Goal: Task Accomplishment & Management: Use online tool/utility

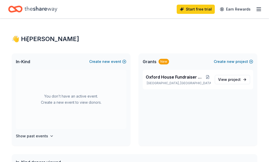
click at [163, 62] on div "New" at bounding box center [164, 62] width 11 height 6
click at [167, 61] on div "New" at bounding box center [164, 62] width 11 height 6
click at [240, 80] on span "project" at bounding box center [234, 79] width 13 height 4
click at [125, 61] on button "Create new event" at bounding box center [107, 61] width 37 height 6
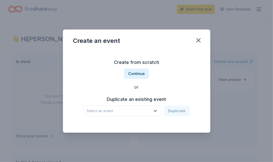
click at [180, 110] on div "Select an event Duplicate" at bounding box center [137, 110] width 107 height 11
click at [154, 110] on icon "button" at bounding box center [155, 110] width 5 height 5
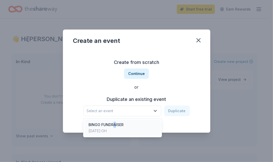
click at [115, 121] on div "BINGO FUNDRAISER" at bounding box center [106, 124] width 35 height 6
click at [158, 111] on icon "button" at bounding box center [155, 110] width 5 height 5
click at [106, 132] on div "[DATE] · [GEOGRAPHIC_DATA]" at bounding box center [106, 131] width 35 height 6
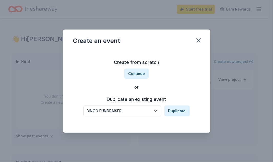
click at [156, 111] on icon "button" at bounding box center [155, 110] width 5 height 5
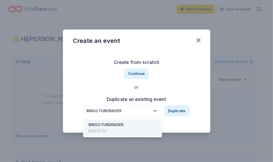
click at [111, 130] on div "[DATE] · [GEOGRAPHIC_DATA]" at bounding box center [106, 131] width 35 height 6
click at [115, 111] on div "BINGO FUNDRAISER" at bounding box center [119, 111] width 64 height 6
click at [93, 130] on div "[DATE] · [GEOGRAPHIC_DATA]" at bounding box center [106, 131] width 35 height 6
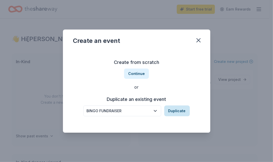
click at [177, 110] on button "Duplicate" at bounding box center [177, 110] width 26 height 11
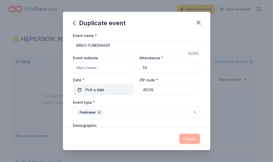
click at [84, 89] on button "Pick a date" at bounding box center [103, 90] width 60 height 10
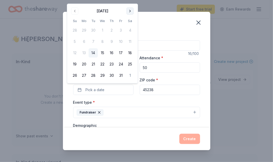
click at [130, 10] on button "Go to next month" at bounding box center [130, 10] width 7 height 7
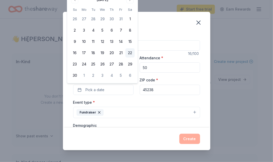
click at [131, 52] on button "22" at bounding box center [130, 52] width 9 height 9
click at [194, 138] on button "Create" at bounding box center [190, 138] width 21 height 10
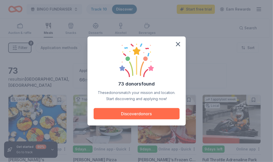
click at [144, 114] on button "Discover donors" at bounding box center [137, 113] width 86 height 11
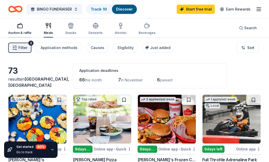
click at [18, 26] on icon "button" at bounding box center [20, 26] width 6 height 6
